Goal: Task Accomplishment & Management: Manage account settings

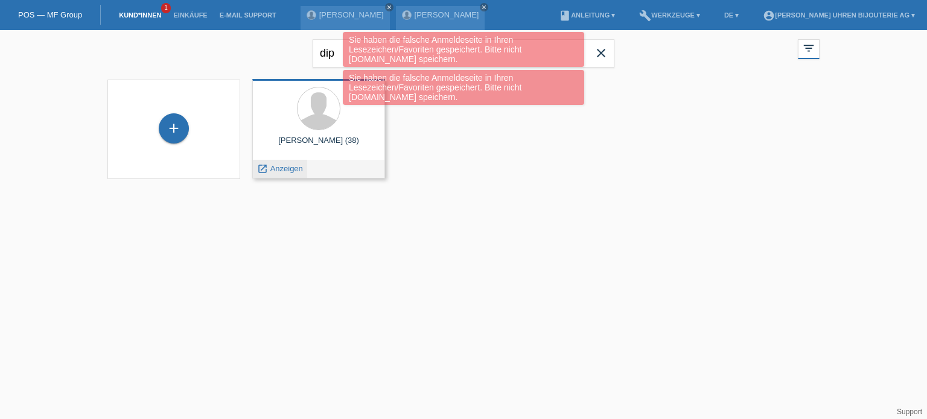
click at [284, 171] on span "Anzeigen" at bounding box center [286, 168] width 33 height 9
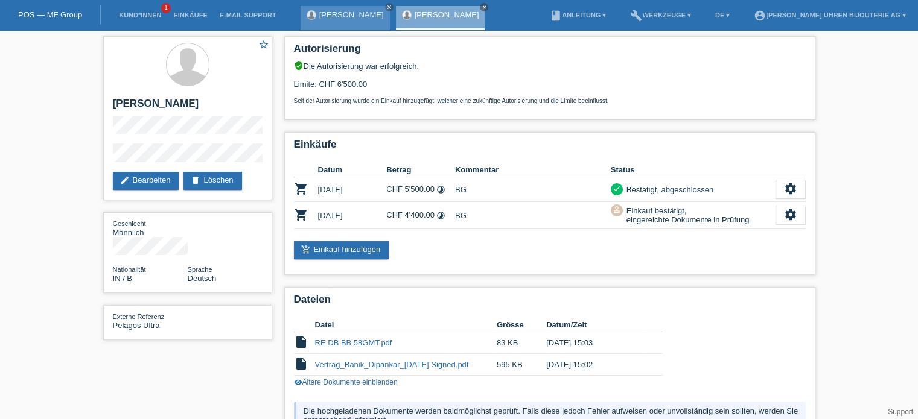
click at [347, 17] on link "[PERSON_NAME]" at bounding box center [351, 14] width 65 height 9
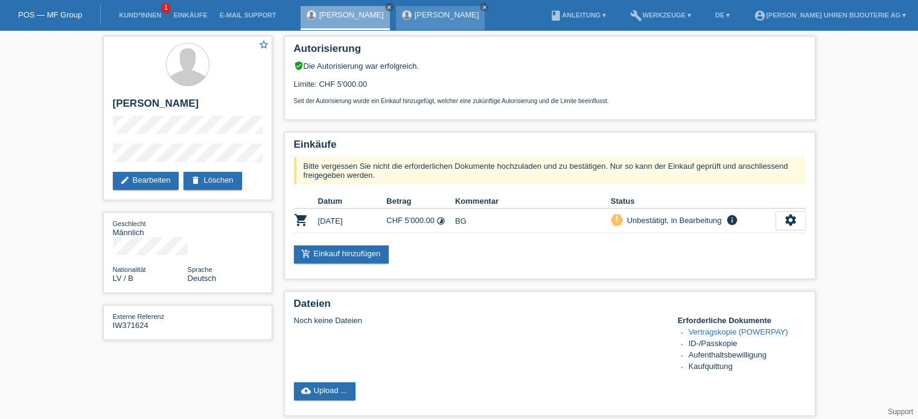
click at [415, 17] on link "[PERSON_NAME]" at bounding box center [447, 14] width 65 height 9
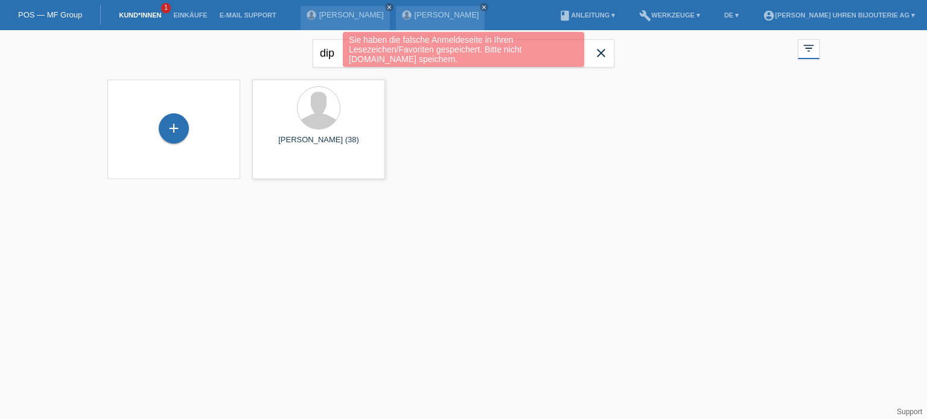
click at [595, 51] on div "Sie haben die falsche Anmeldeseite in Ihren Lesezeichen/Favoriten gespeichert. …" at bounding box center [463, 51] width 556 height 38
click at [601, 48] on div "Sie haben die falsche Anmeldeseite in Ihren Lesezeichen/Favoriten gespeichert. …" at bounding box center [463, 51] width 556 height 38
click at [599, 57] on div "Sie haben die falsche Anmeldeseite in Ihren Lesezeichen/Favoriten gespeichert. …" at bounding box center [463, 51] width 556 height 38
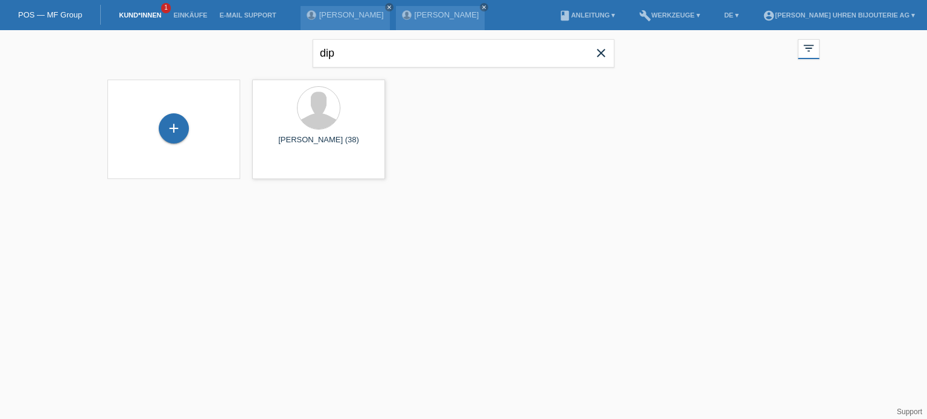
click at [603, 53] on icon "close" at bounding box center [601, 53] width 14 height 14
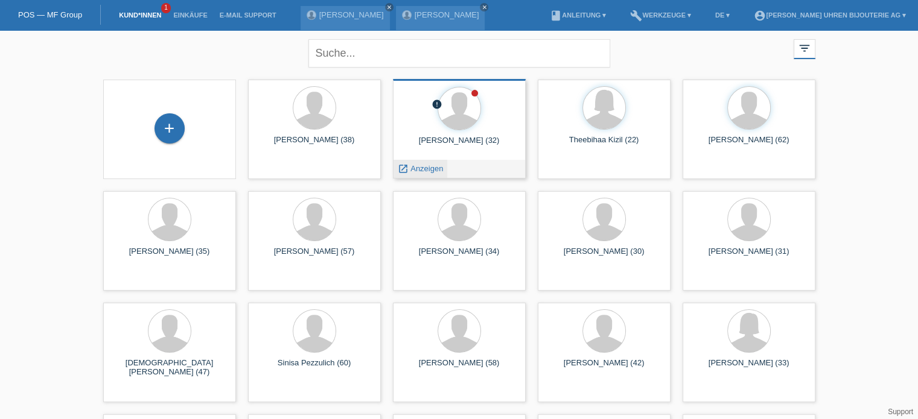
click at [422, 168] on span "Anzeigen" at bounding box center [426, 168] width 33 height 9
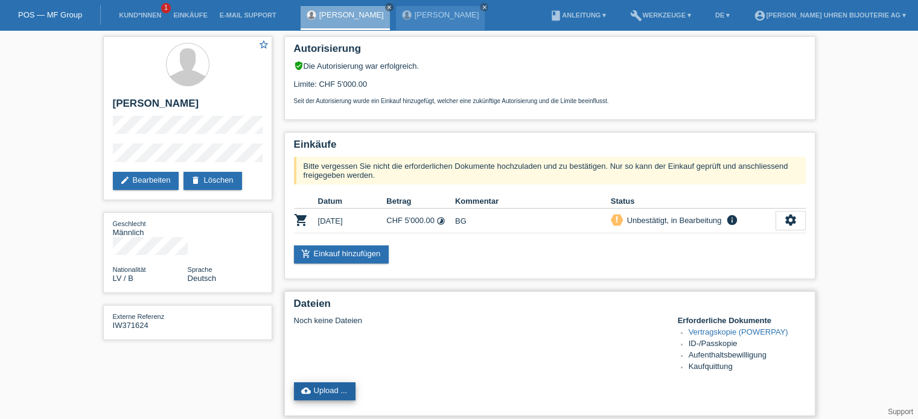
click at [330, 394] on link "cloud_upload Upload ..." at bounding box center [325, 392] width 62 height 18
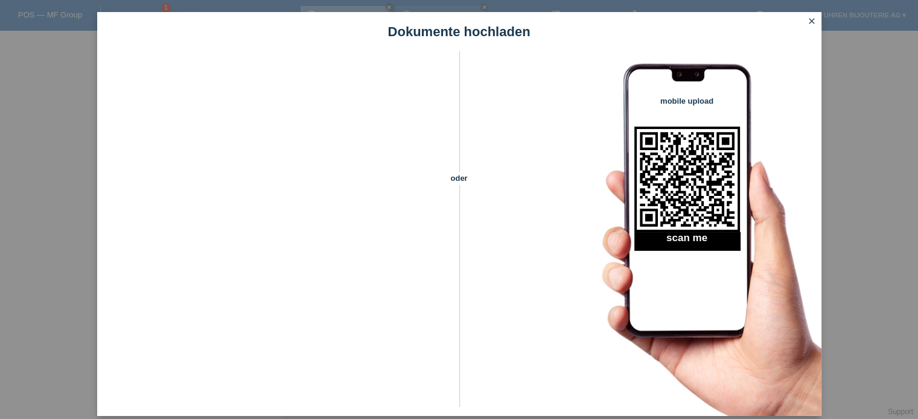
click at [812, 13] on div "Dokumente hochladen" at bounding box center [459, 31] width 724 height 39
click at [811, 20] on icon "close" at bounding box center [812, 21] width 10 height 10
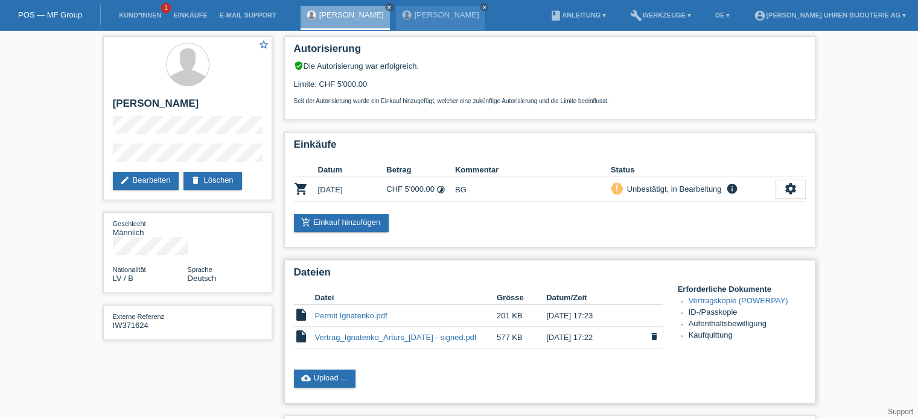
click at [385, 342] on td "Vertrag_Ignatenko_Arturs_[DATE] - signed.pdf" at bounding box center [406, 338] width 182 height 22
click at [386, 338] on link "Vertrag_Ignatenko_Arturs_[DATE] - signed.pdf" at bounding box center [396, 337] width 162 height 9
drag, startPoint x: 109, startPoint y: 147, endPoint x: 185, endPoint y: 143, distance: 76.1
click at [185, 143] on div "star_border Arturs Ignatenko edit Bearbeiten delete Löschen" at bounding box center [187, 118] width 169 height 164
click at [179, 226] on div "Geschlecht Männlich" at bounding box center [150, 228] width 75 height 18
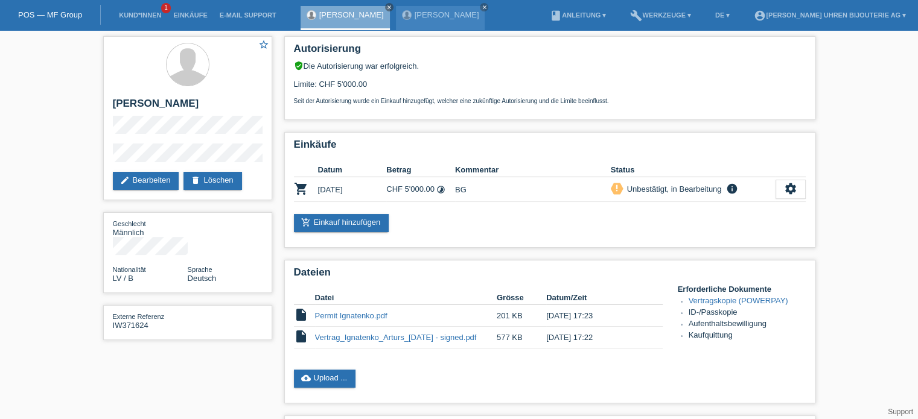
click at [88, 156] on div "star_border Arturs Ignatenko edit Bearbeiten delete Löschen Geschlecht Männlich…" at bounding box center [459, 323] width 918 height 586
click at [322, 375] on link "cloud_upload Upload ..." at bounding box center [325, 379] width 62 height 18
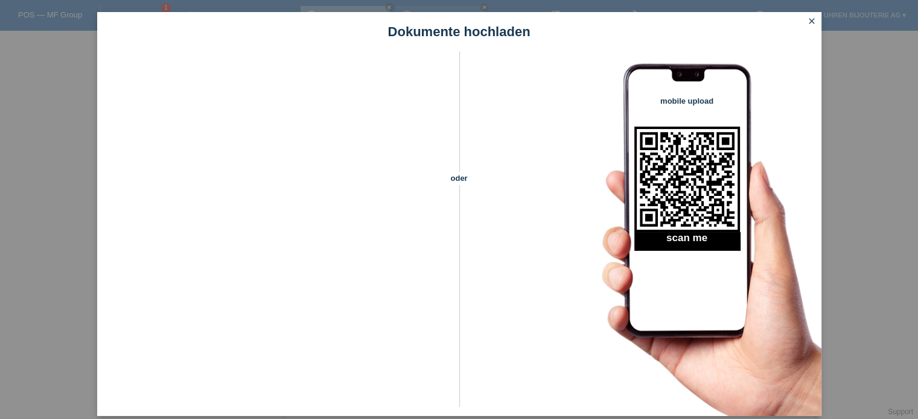
scroll to position [181, 0]
click at [809, 24] on icon "close" at bounding box center [812, 21] width 10 height 10
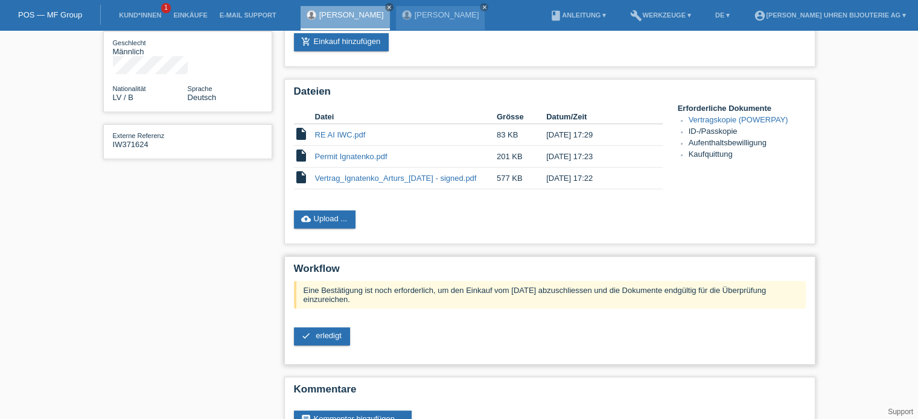
scroll to position [218, 0]
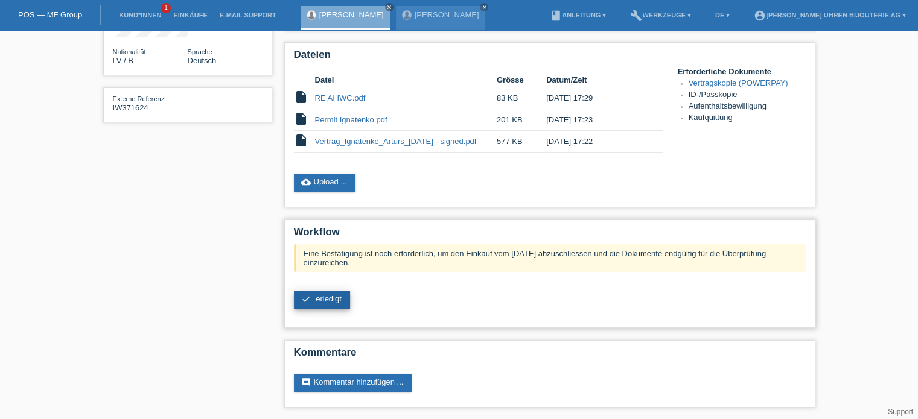
click at [325, 301] on span "erledigt" at bounding box center [329, 298] width 26 height 9
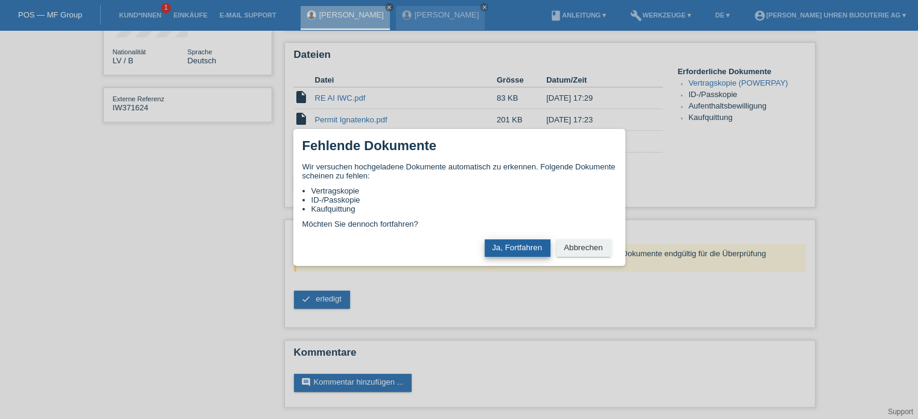
click at [506, 244] on button "Ja, Fortfahren" at bounding box center [518, 249] width 66 height 18
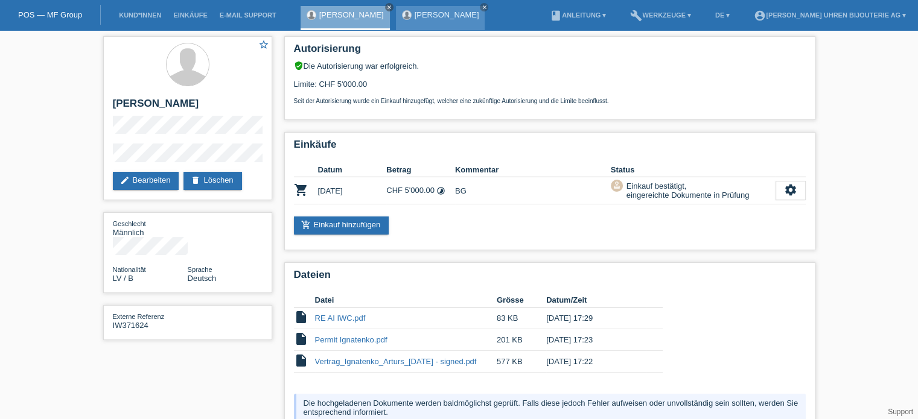
click at [442, 20] on div "[PERSON_NAME] close" at bounding box center [440, 18] width 89 height 24
click at [428, 19] on div "[PERSON_NAME] close" at bounding box center [440, 18] width 89 height 24
click at [429, 12] on link "[PERSON_NAME]" at bounding box center [447, 14] width 65 height 9
